Goal: Task Accomplishment & Management: Complete application form

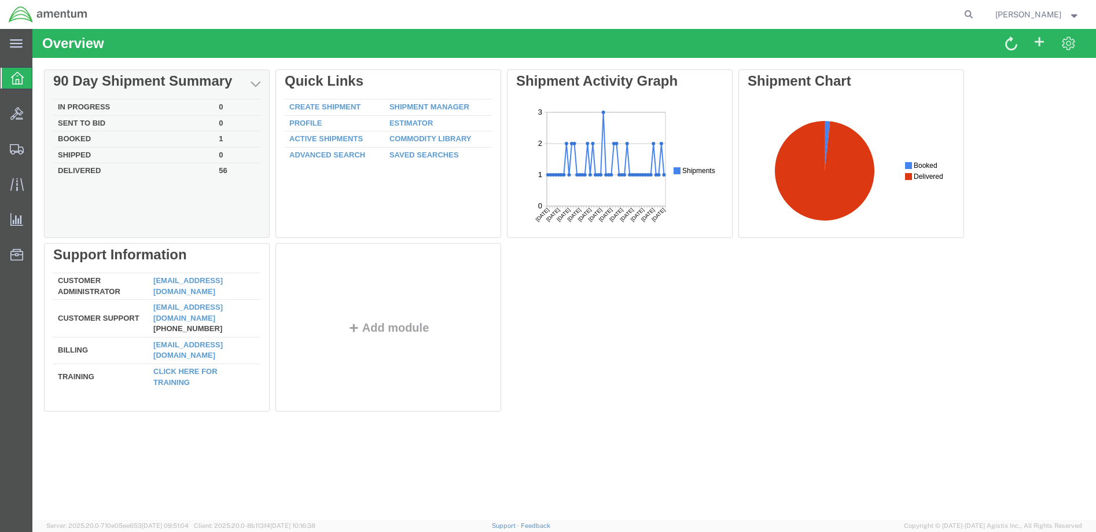
click at [80, 137] on td "Booked" at bounding box center [133, 139] width 161 height 16
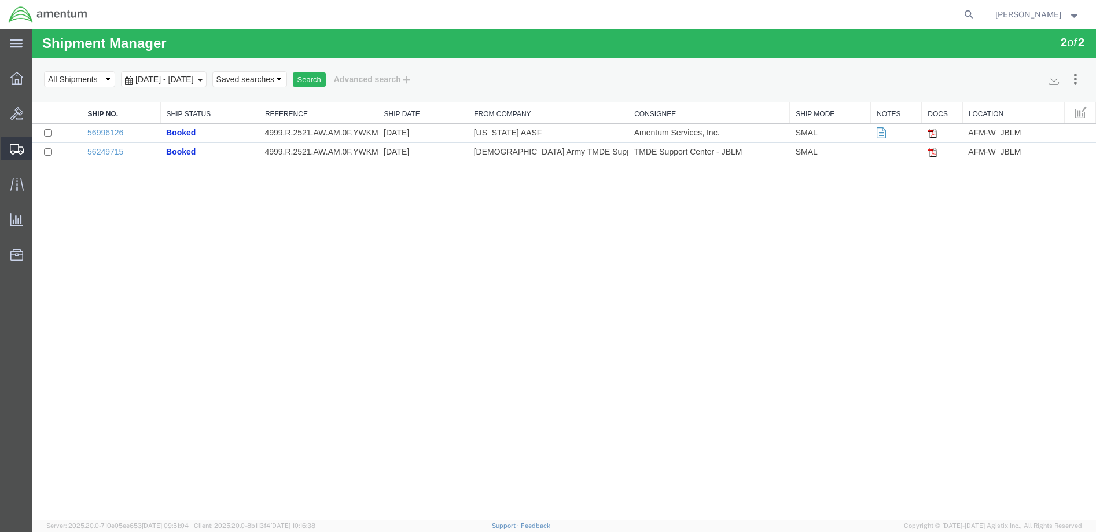
click at [0, 0] on span "Create Shipment" at bounding box center [0, 0] width 0 height 0
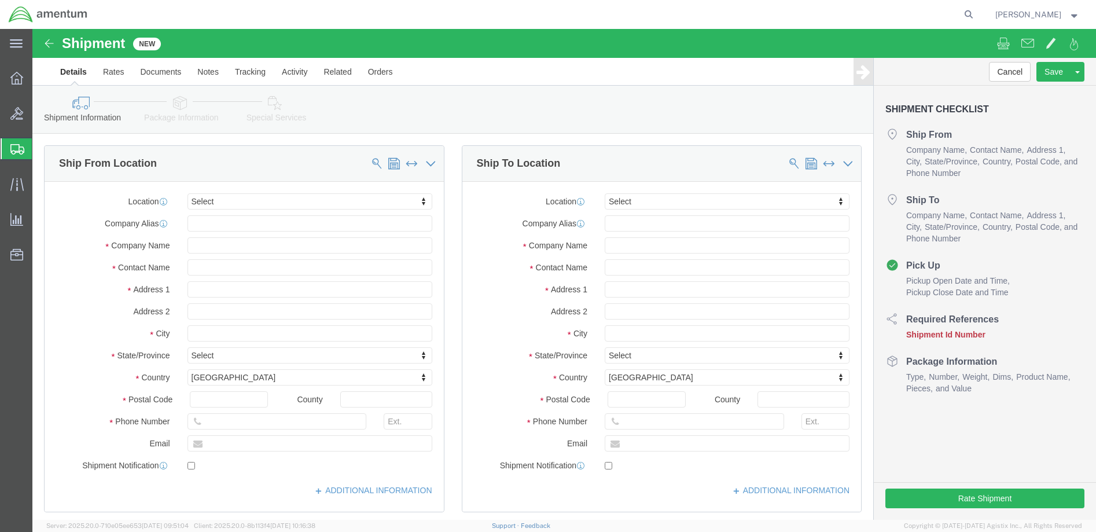
select select
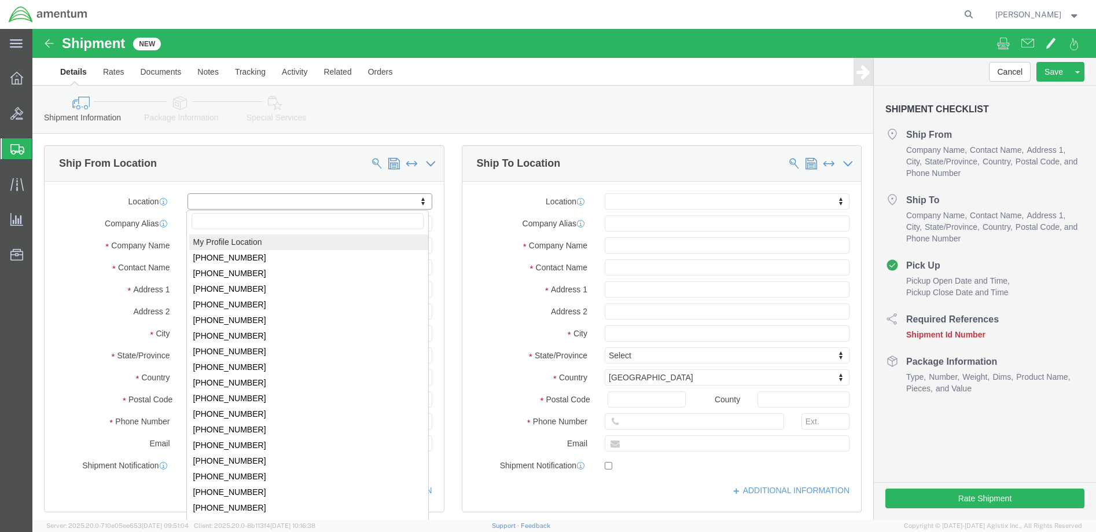
click body "Shipment New Details Rates Documents Notes Tracking Activity Related Orders Can…"
select select "MYPROFILE"
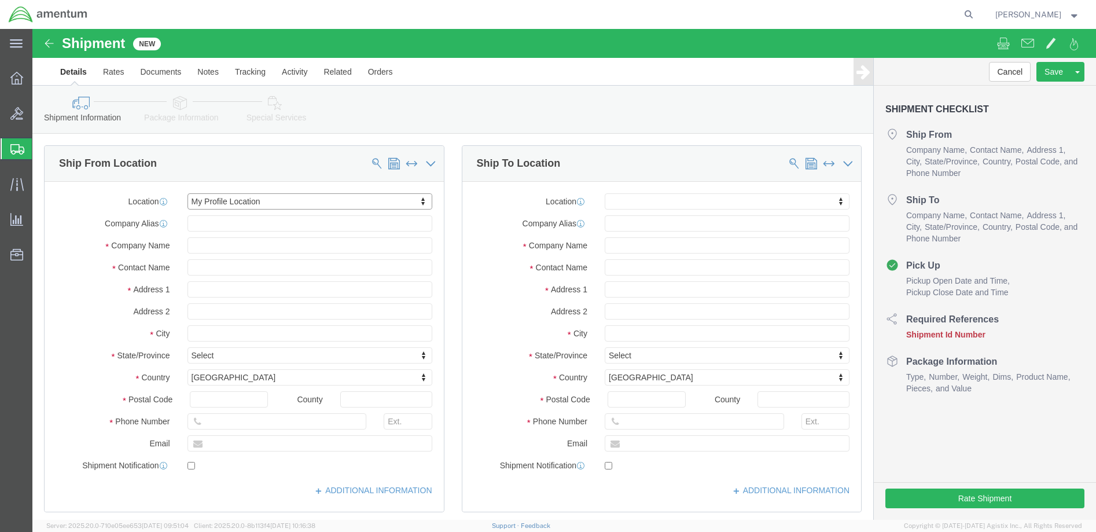
select select "WA"
click input "text"
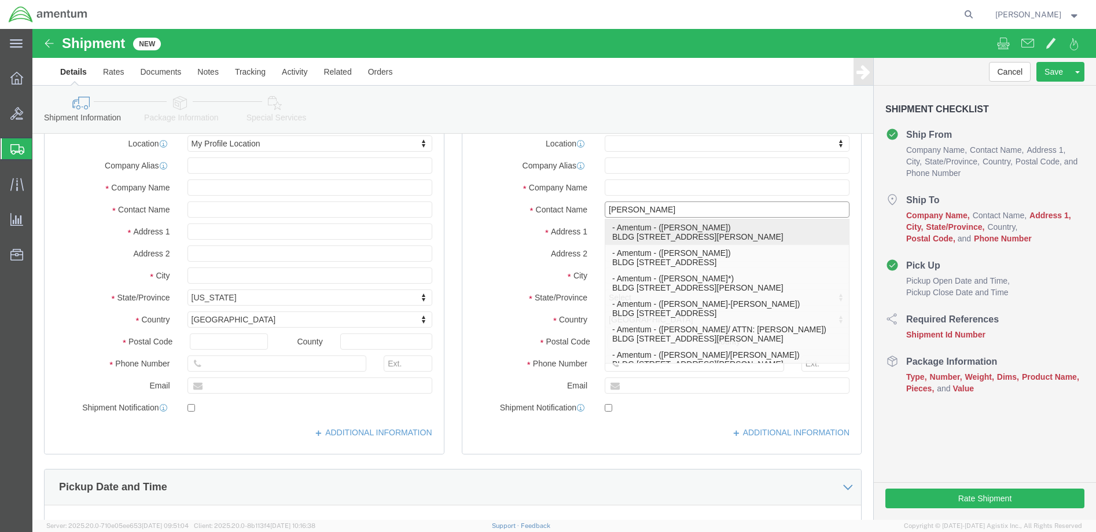
click p "- Amentum - ([PERSON_NAME]) BLDG [STREET_ADDRESS][PERSON_NAME]"
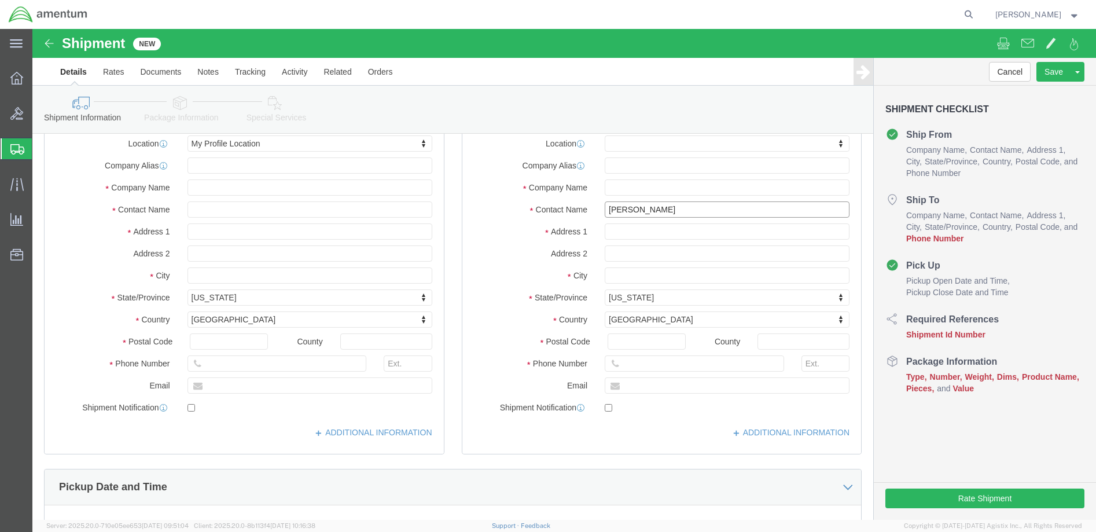
type input "[PERSON_NAME]"
click input "text"
type input "[PHONE_NUMBER]"
click input "text"
type input "[PERSON_NAME][EMAIL_ADDRESS][PERSON_NAME][DOMAIN_NAME]"
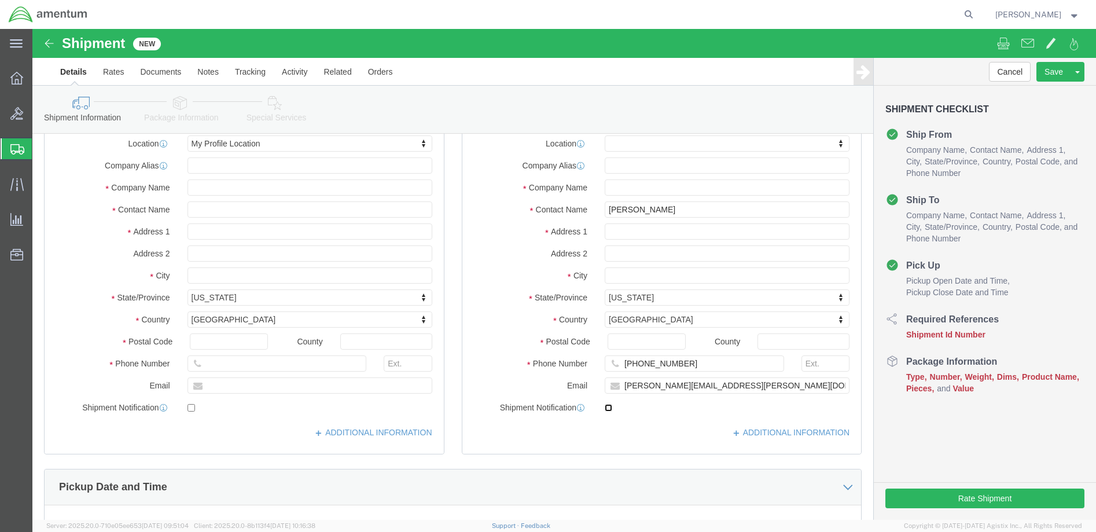
click input "checkbox"
checkbox input "true"
click input "text"
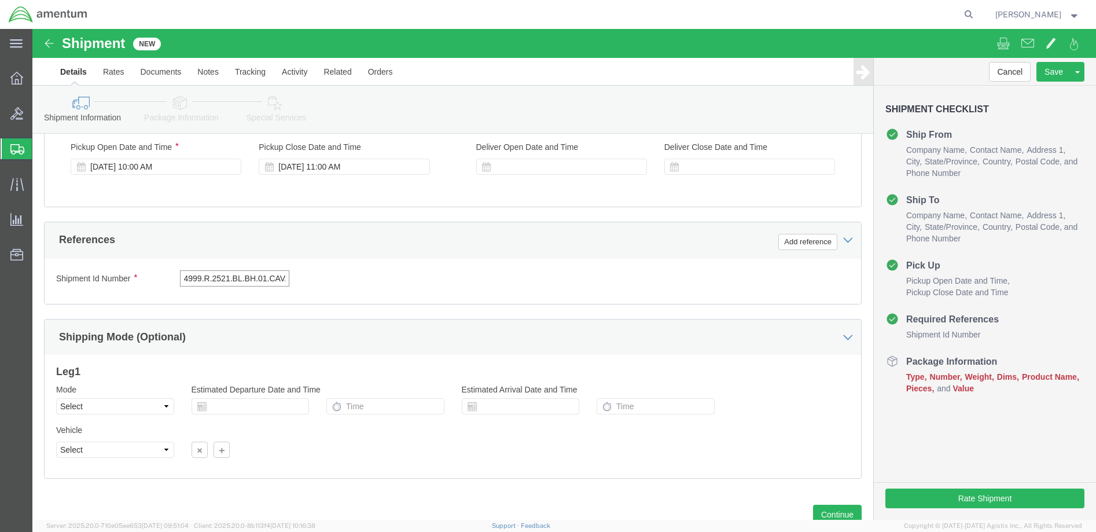
scroll to position [0, 5]
type input "4999.R.2521.BL.BH.01.CAVA.00"
click button "Continue"
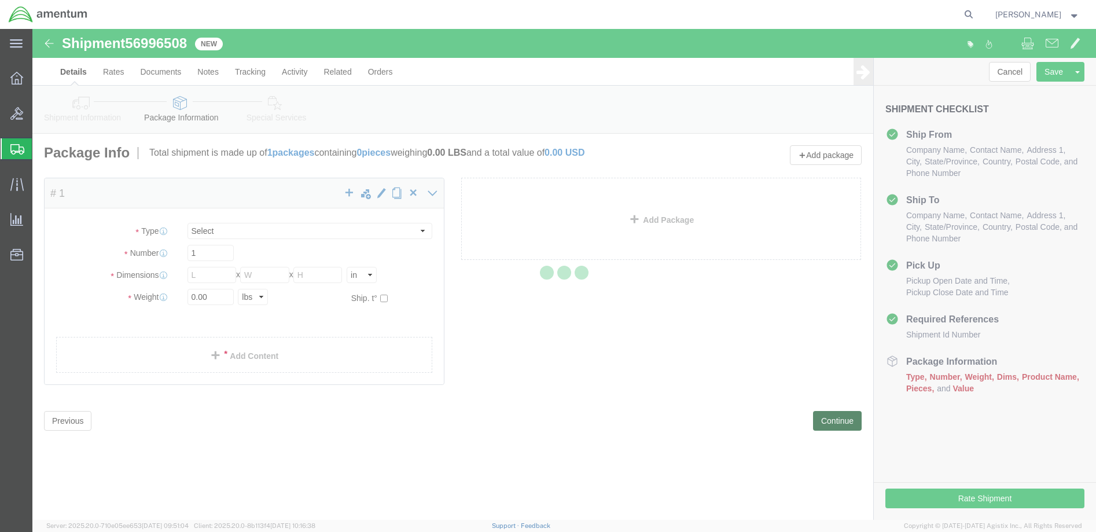
select select "CBOX"
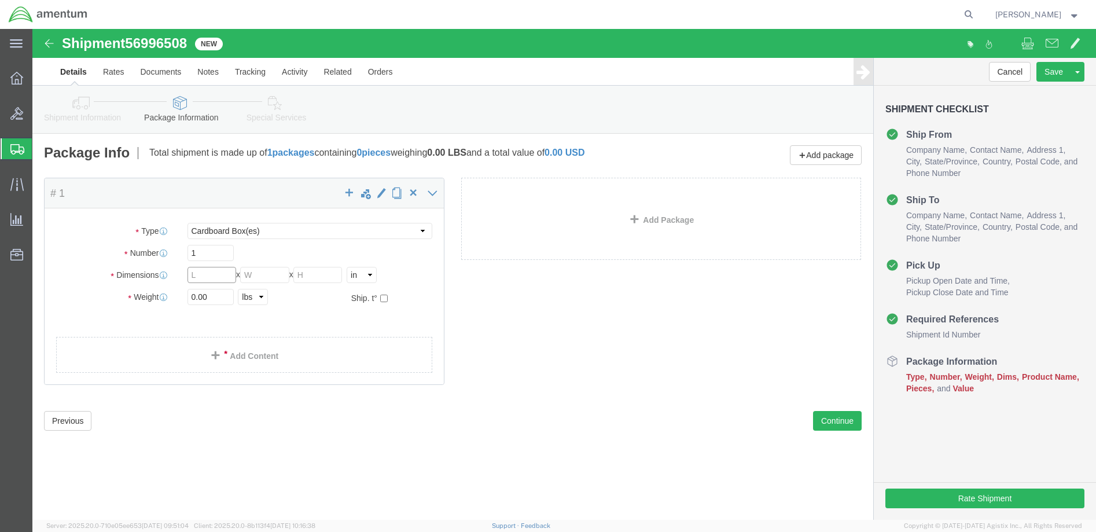
click input "text"
type input "20"
drag, startPoint x: 175, startPoint y: 265, endPoint x: 132, endPoint y: 264, distance: 42.2
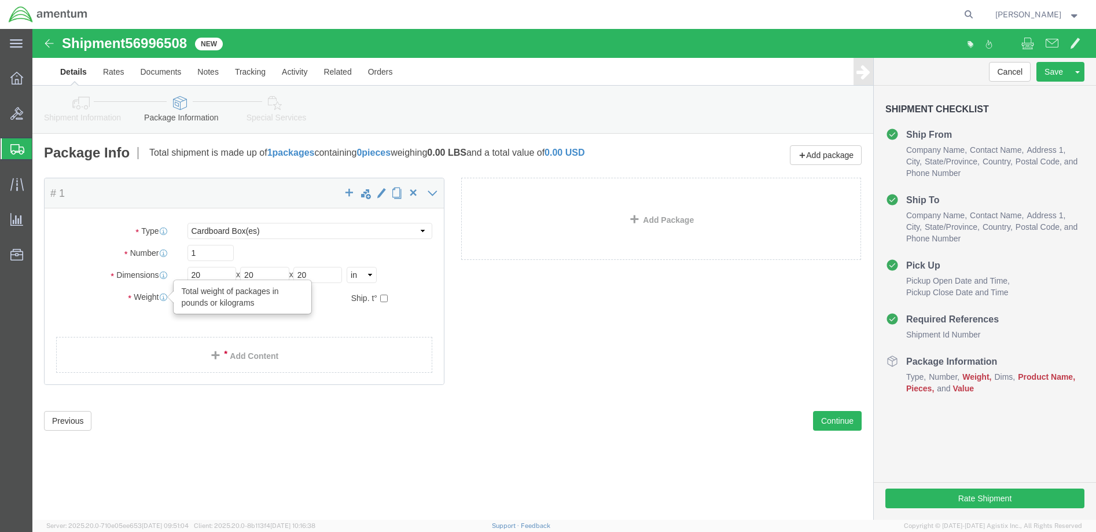
click div "Weight Total weight of packages in pounds or kilograms 0.00 Select kgs lbs Ship…"
type input "25"
click link "Add Content"
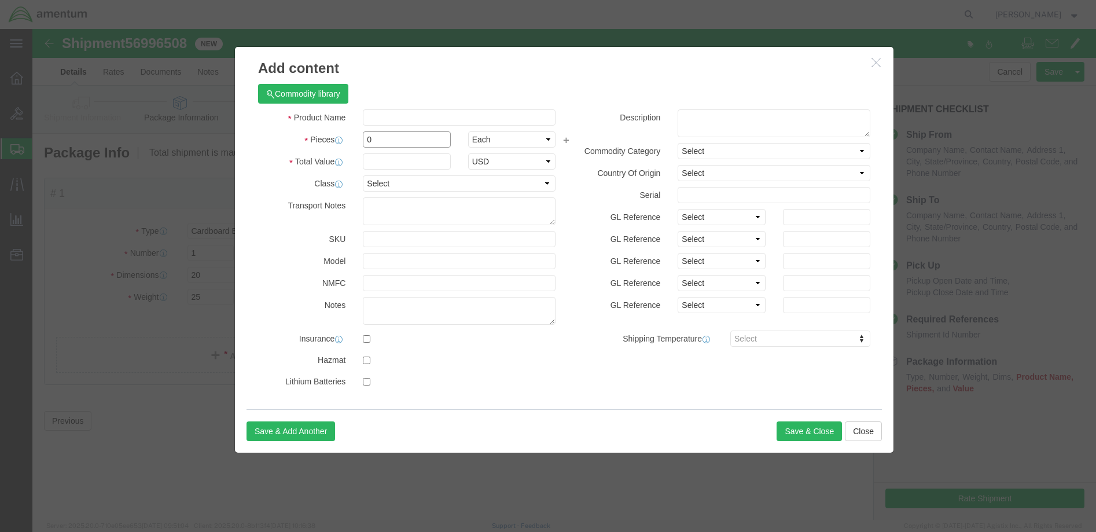
drag, startPoint x: 348, startPoint y: 110, endPoint x: 313, endPoint y: 109, distance: 35.3
click div "Pieces 0 Select Bag Barrels 100Board Feet Bottle Box Blister Pack Carats Can Ca…"
type input "1"
click input "text"
type input "1000"
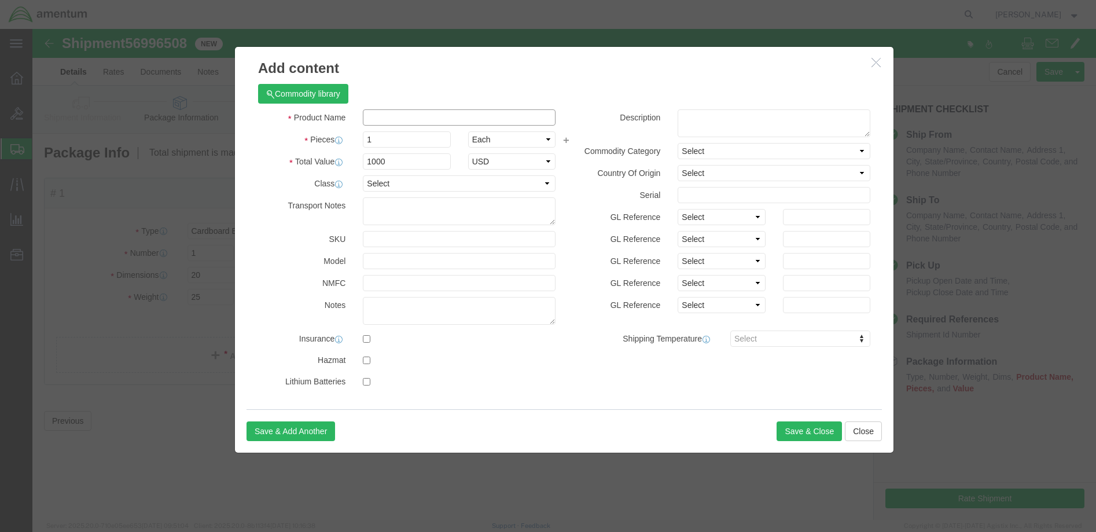
click input "text"
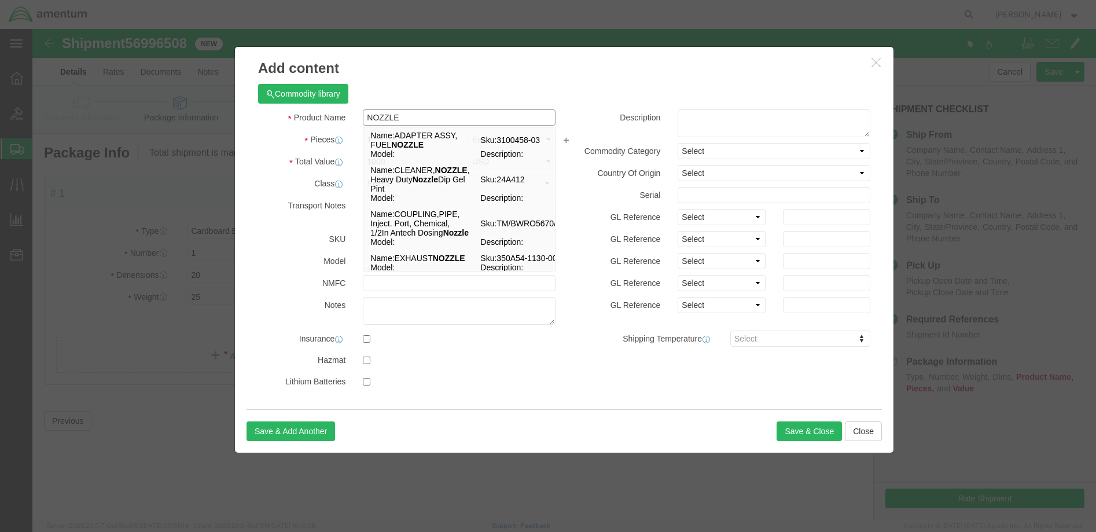
type input "NOZZLE"
click div "Commodity library Product Name NOZZLE NOZZLE Name: ADAPTER ASSY, FUEL NOZZLE Sk…"
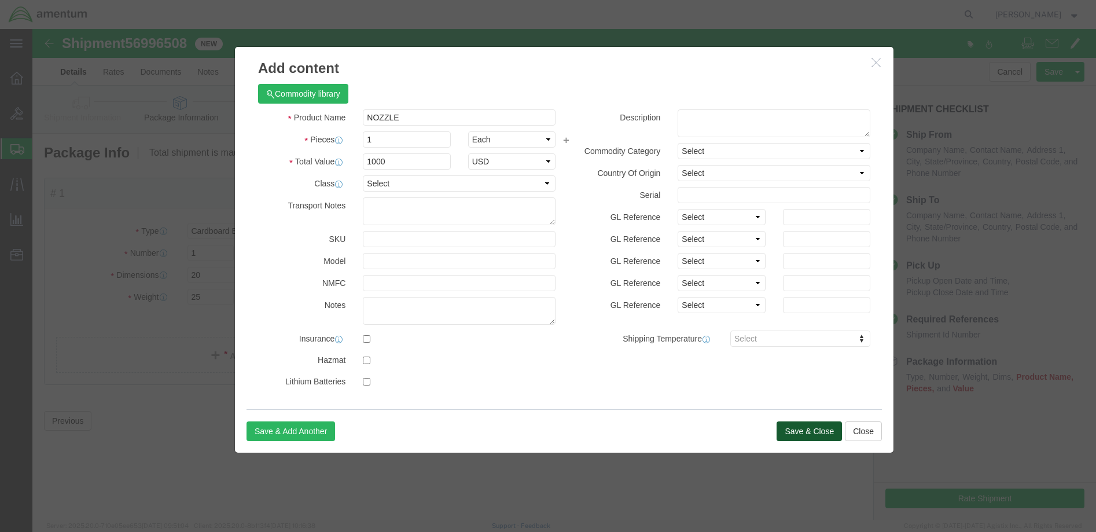
click button "Save & Close"
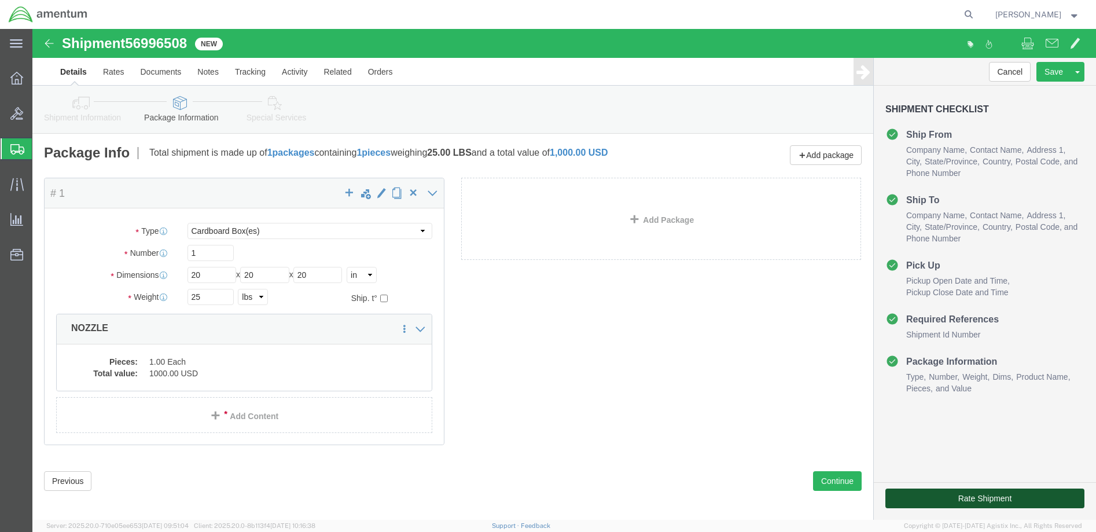
click button "Rate Shipment"
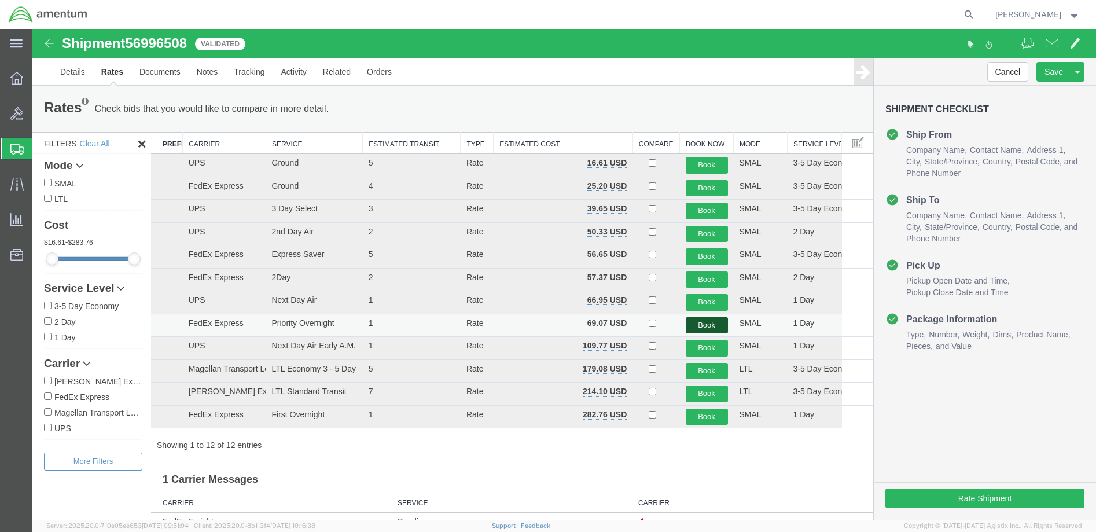
click at [703, 324] on button "Book" at bounding box center [706, 325] width 42 height 17
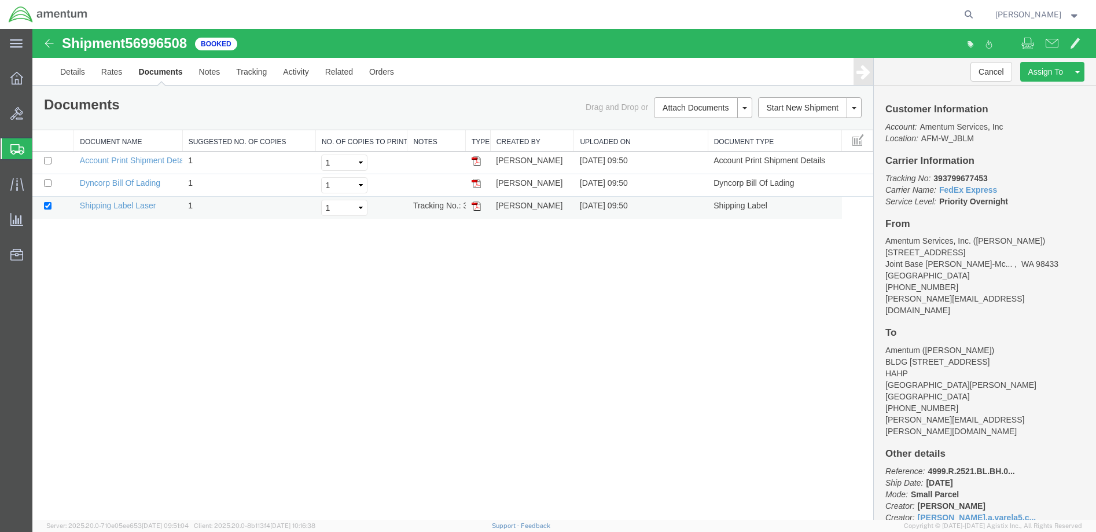
click at [475, 205] on img at bounding box center [475, 205] width 9 height 9
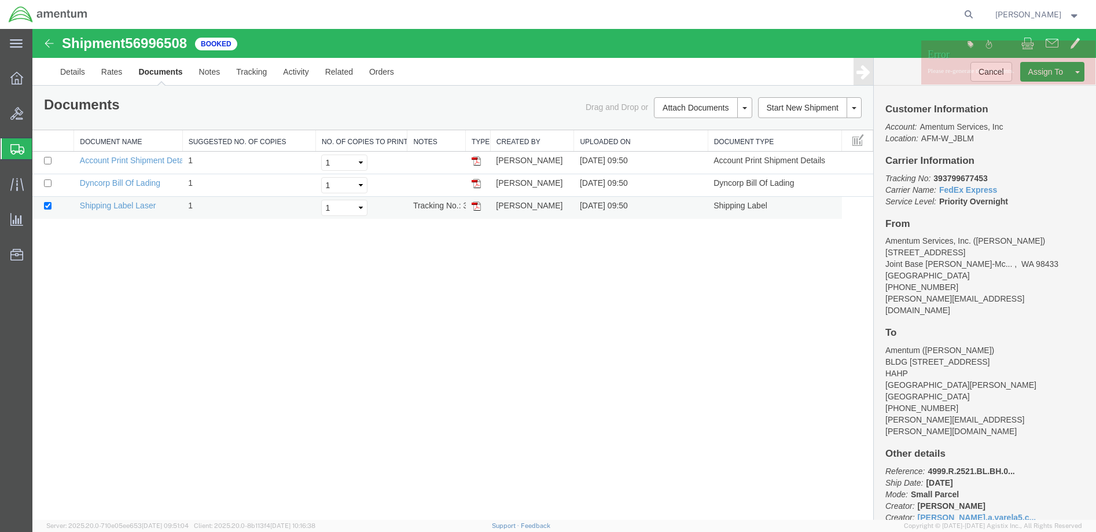
click at [475, 205] on img at bounding box center [475, 205] width 9 height 9
